Goal: Transaction & Acquisition: Purchase product/service

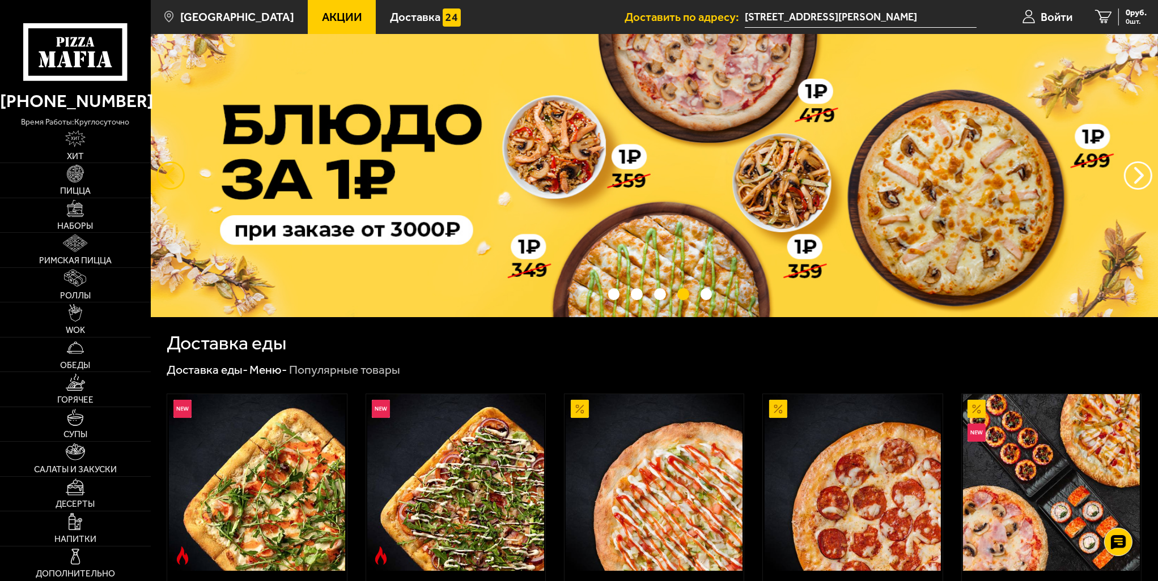
click at [156, 172] on button "следующий" at bounding box center [170, 176] width 28 height 28
click at [172, 177] on button "следующий" at bounding box center [170, 176] width 28 height 28
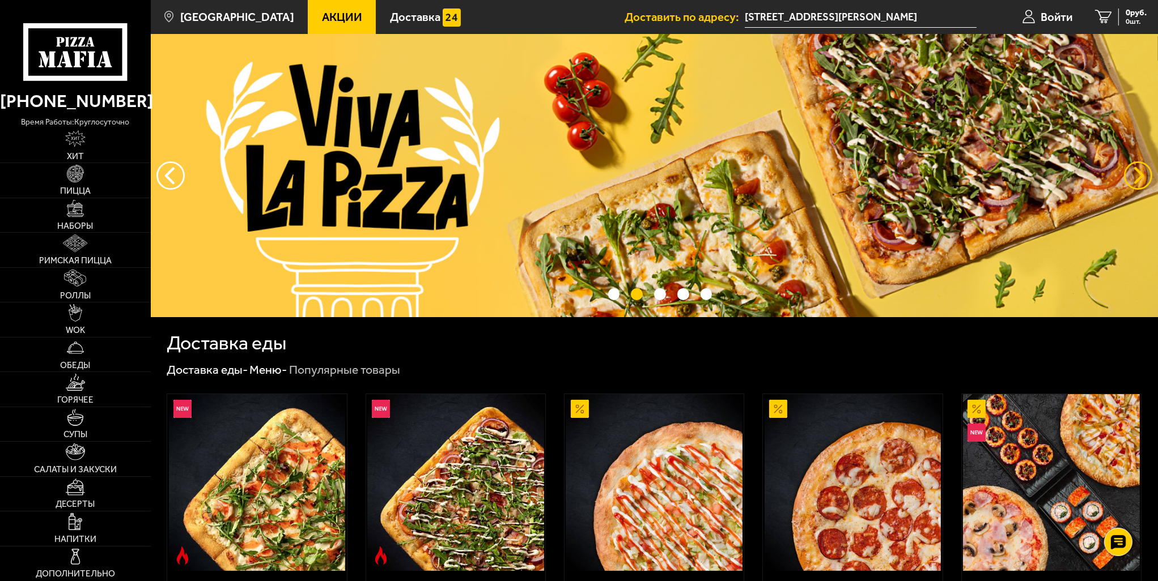
click at [1137, 175] on button "предыдущий" at bounding box center [1138, 176] width 28 height 28
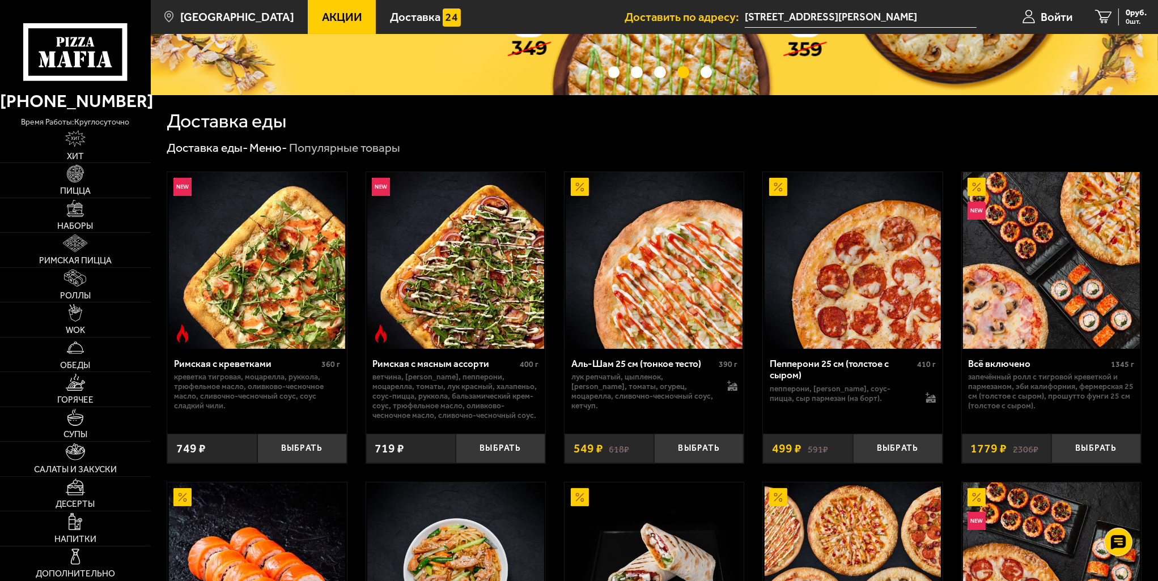
scroll to position [227, 0]
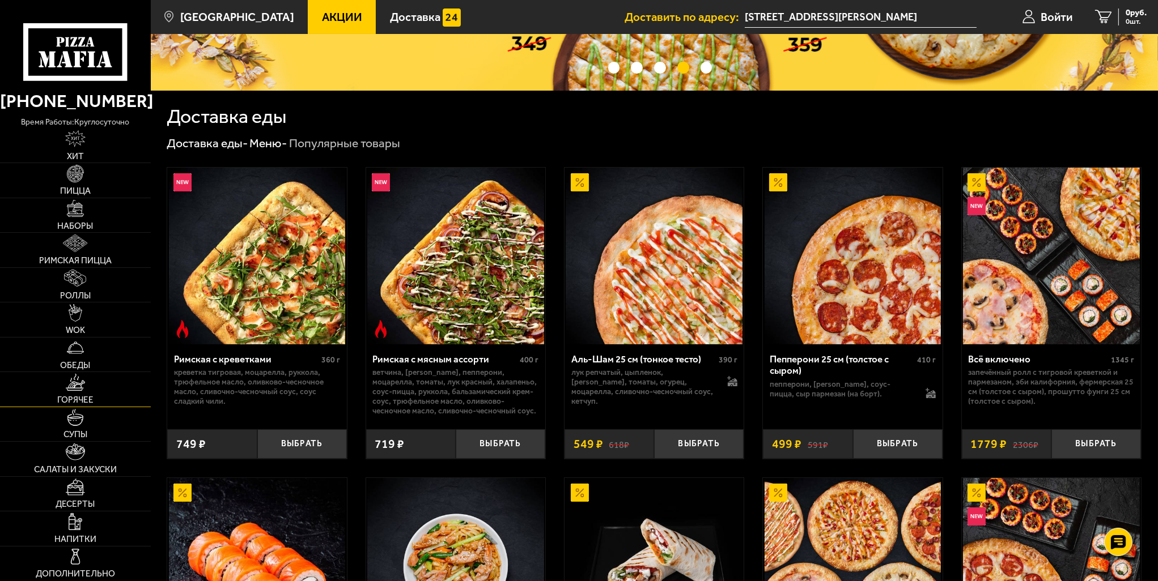
click at [77, 384] on img at bounding box center [75, 382] width 19 height 17
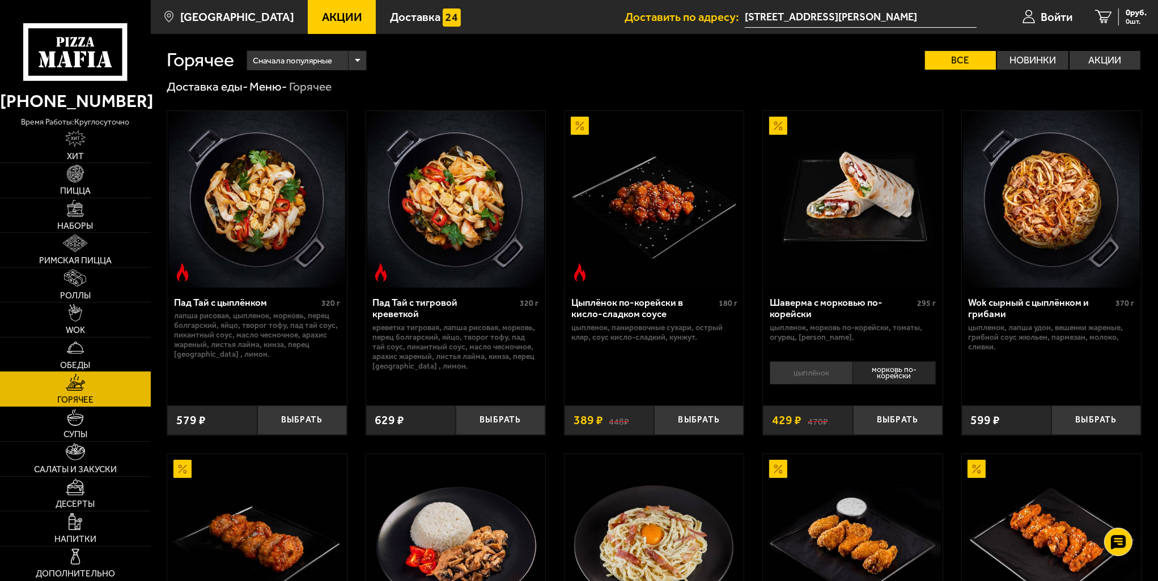
click at [84, 348] on link "Обеды" at bounding box center [75, 355] width 151 height 34
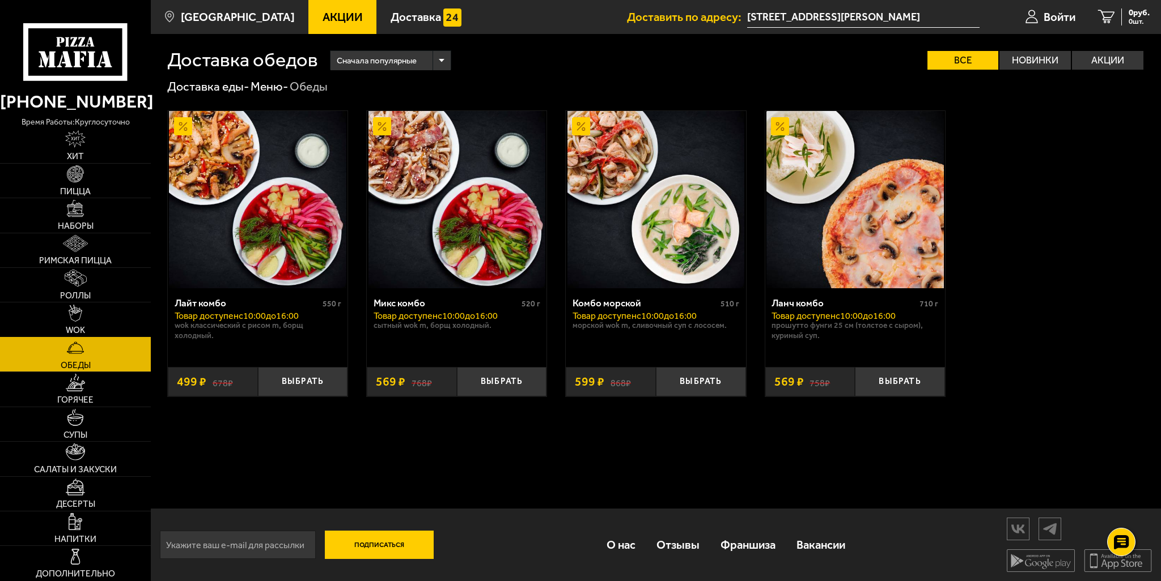
click at [87, 319] on link "WOK" at bounding box center [75, 320] width 151 height 34
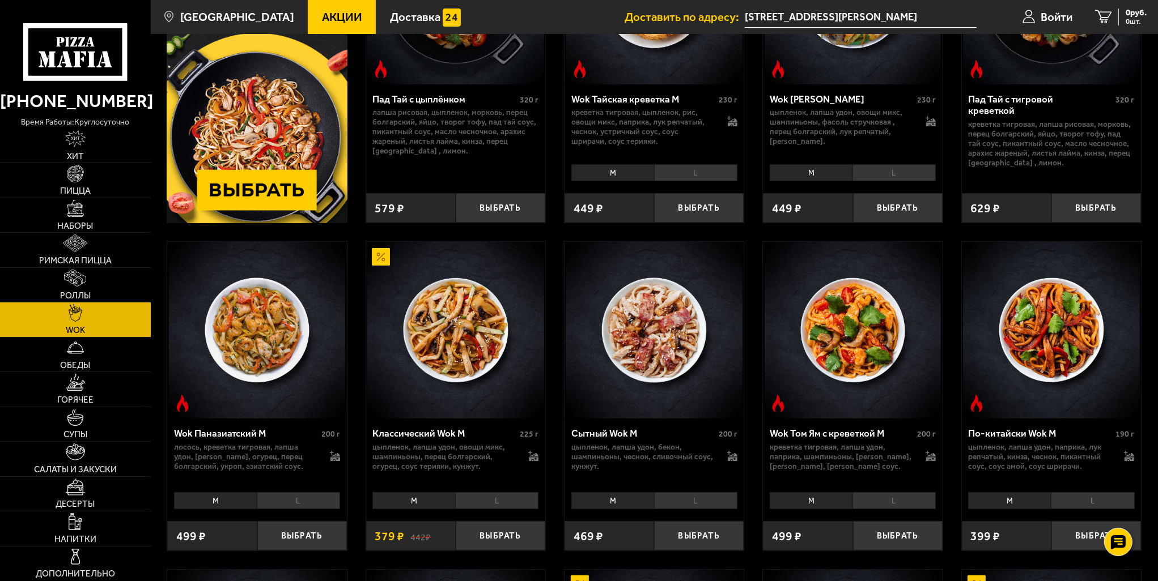
scroll to position [283, 0]
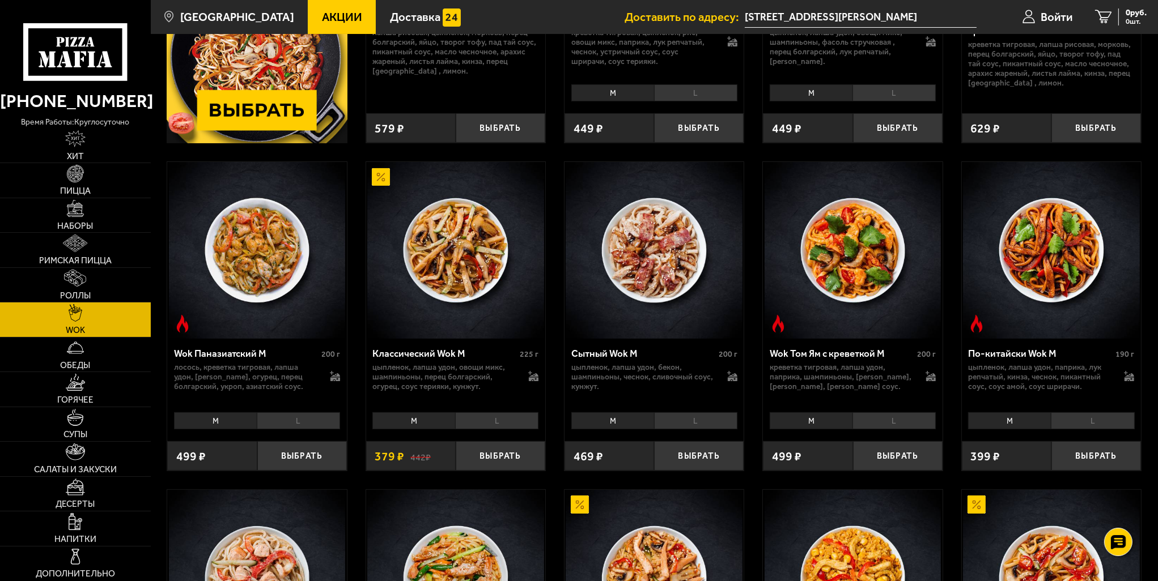
click at [670, 421] on li "L" at bounding box center [695, 421] width 83 height 17
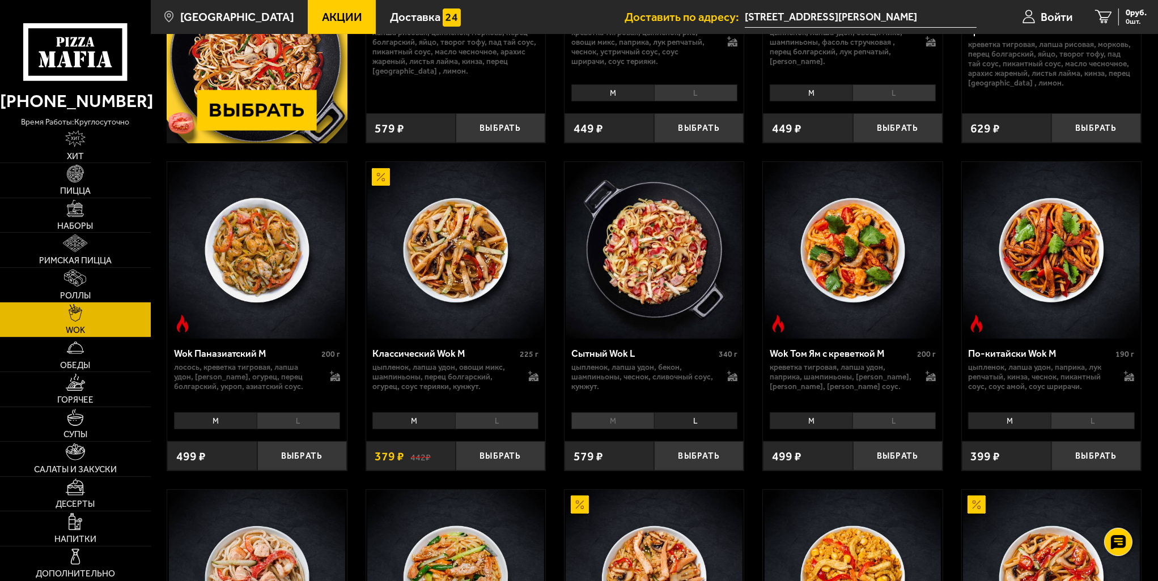
click at [632, 422] on li "M" at bounding box center [612, 421] width 83 height 17
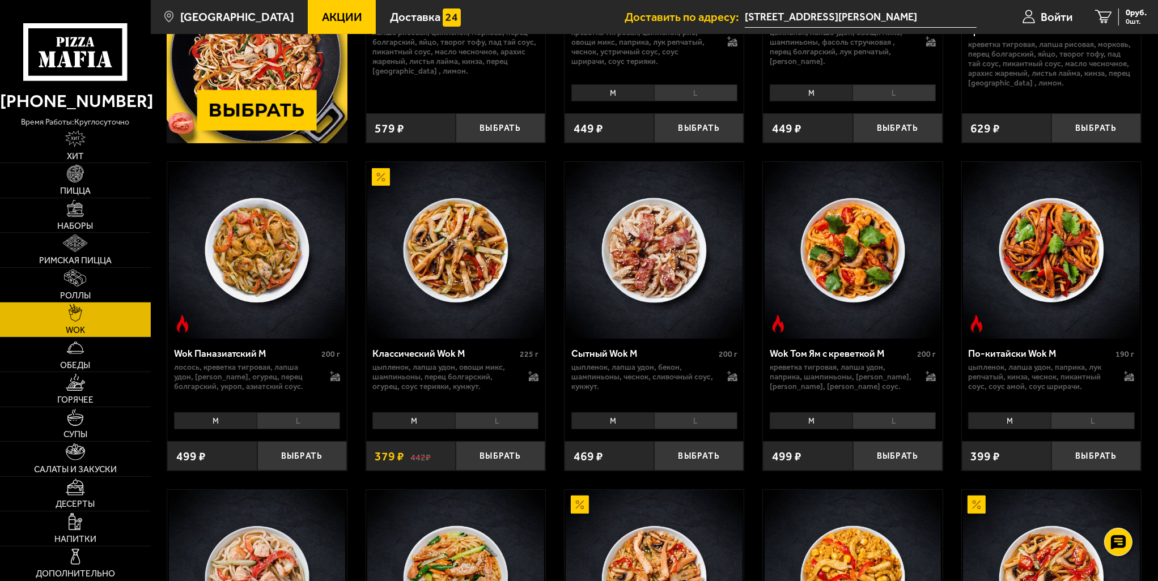
click at [673, 423] on li "L" at bounding box center [695, 421] width 83 height 17
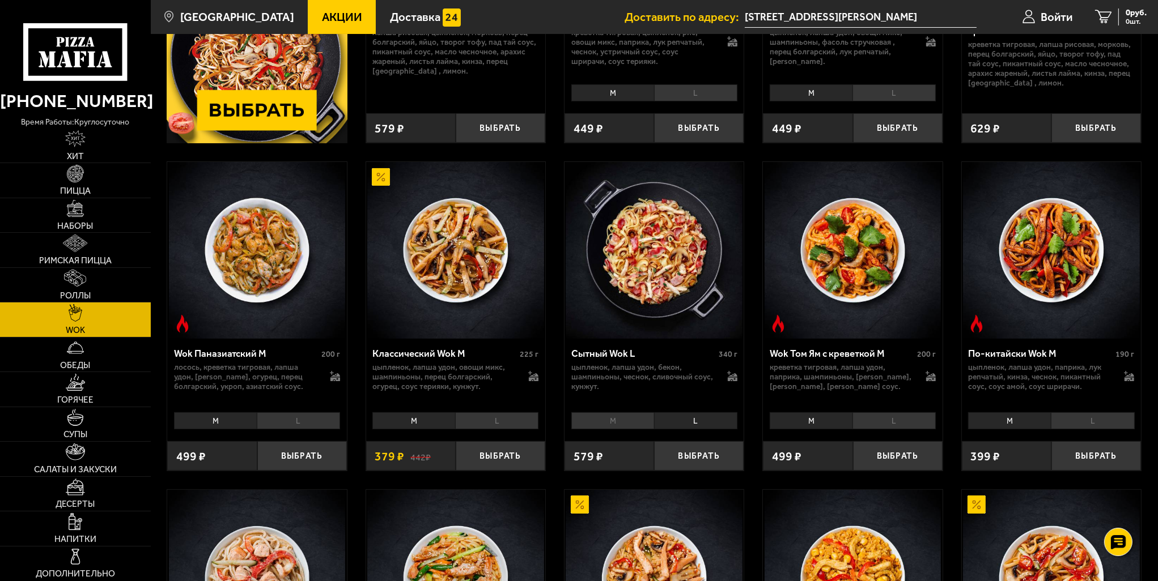
click at [635, 417] on li "M" at bounding box center [612, 421] width 83 height 17
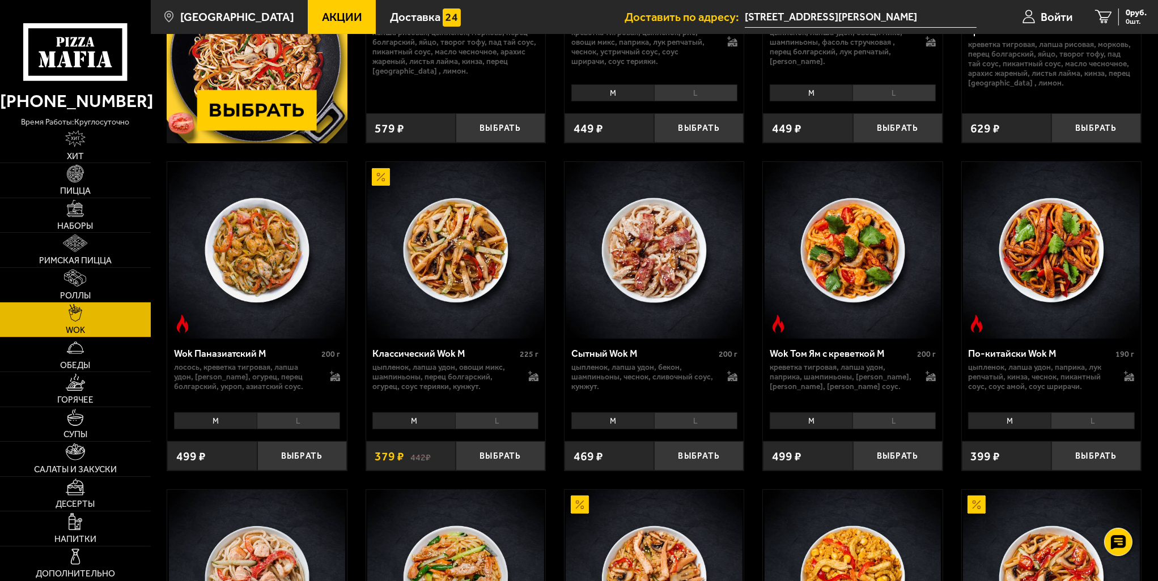
click at [671, 418] on li "L" at bounding box center [695, 421] width 83 height 17
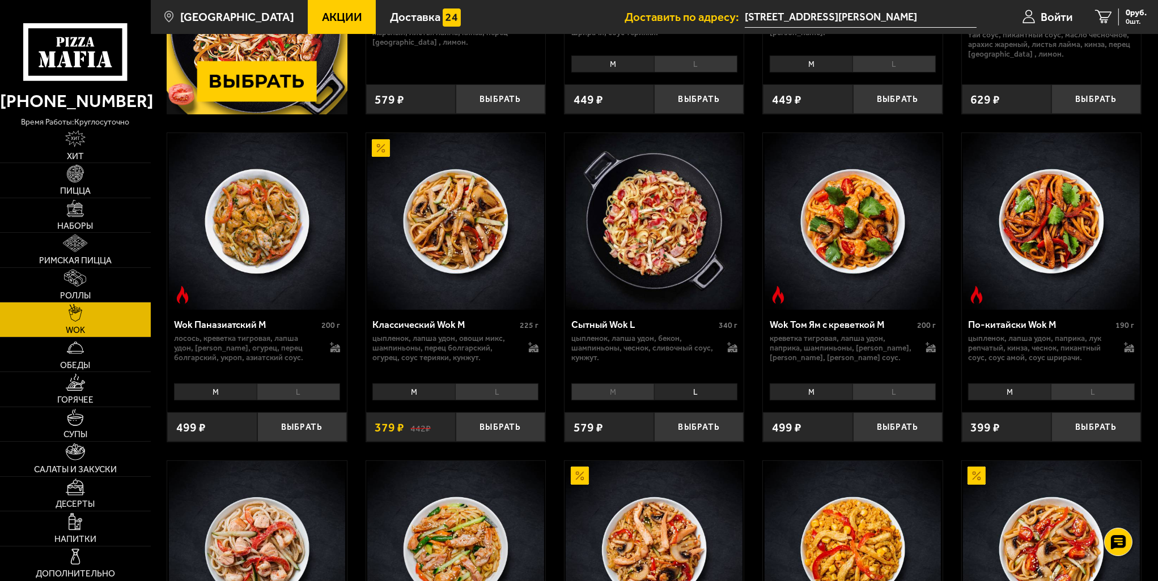
scroll to position [227, 0]
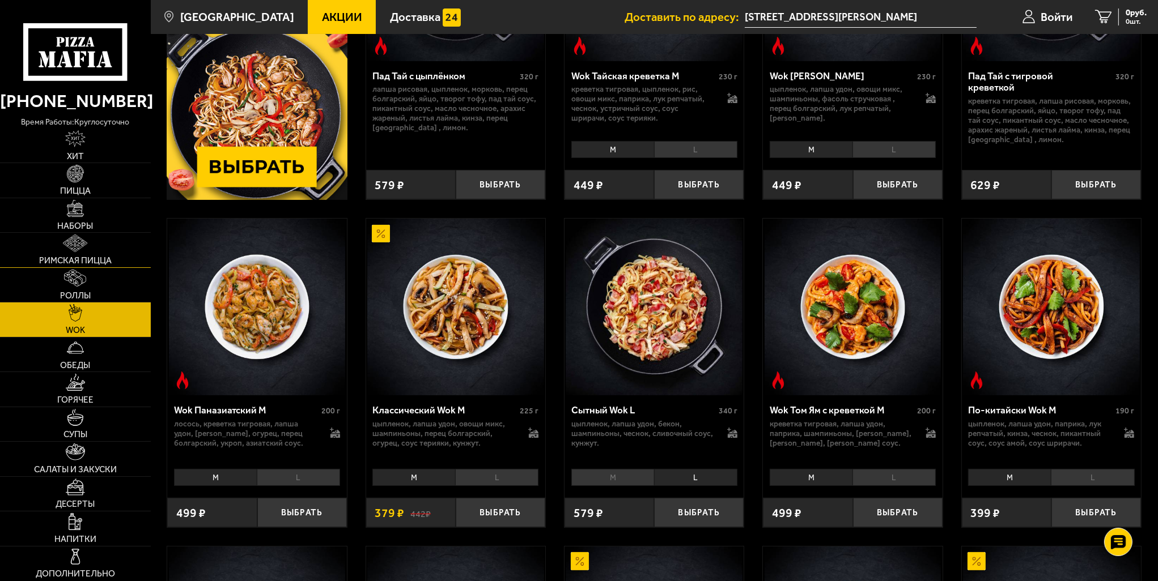
click at [80, 259] on span "Римская пицца" at bounding box center [75, 261] width 73 height 9
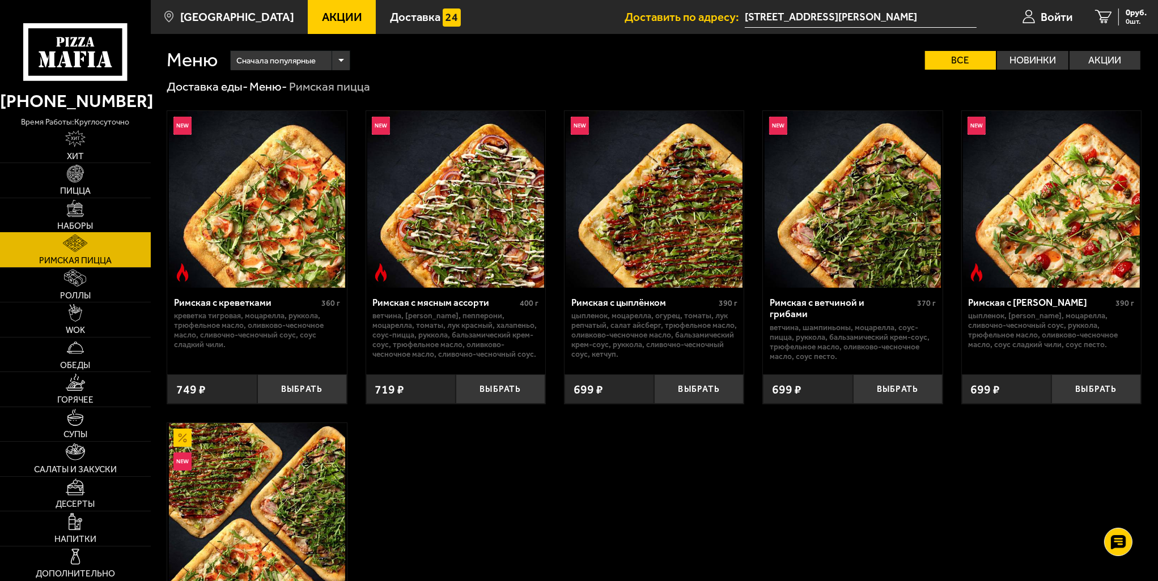
click at [80, 212] on img at bounding box center [75, 208] width 17 height 17
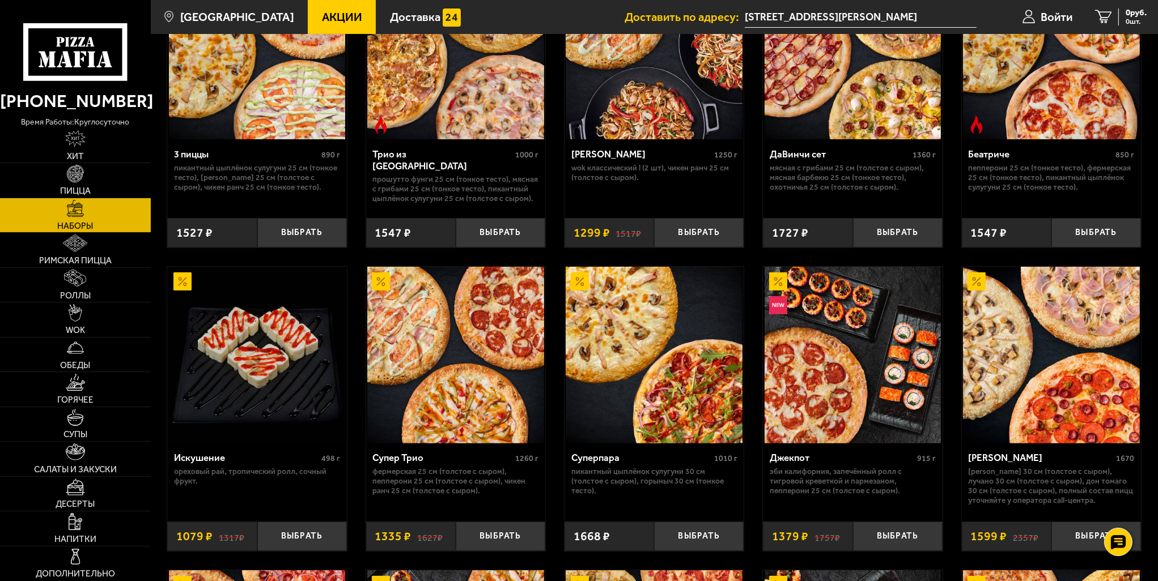
scroll to position [453, 0]
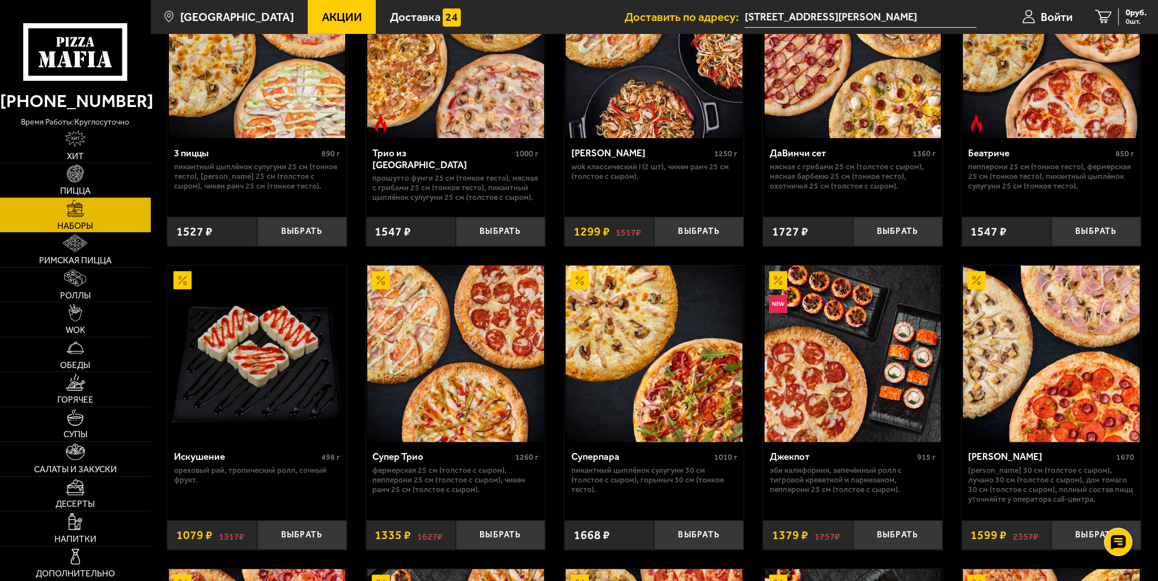
click at [76, 182] on img at bounding box center [75, 173] width 17 height 17
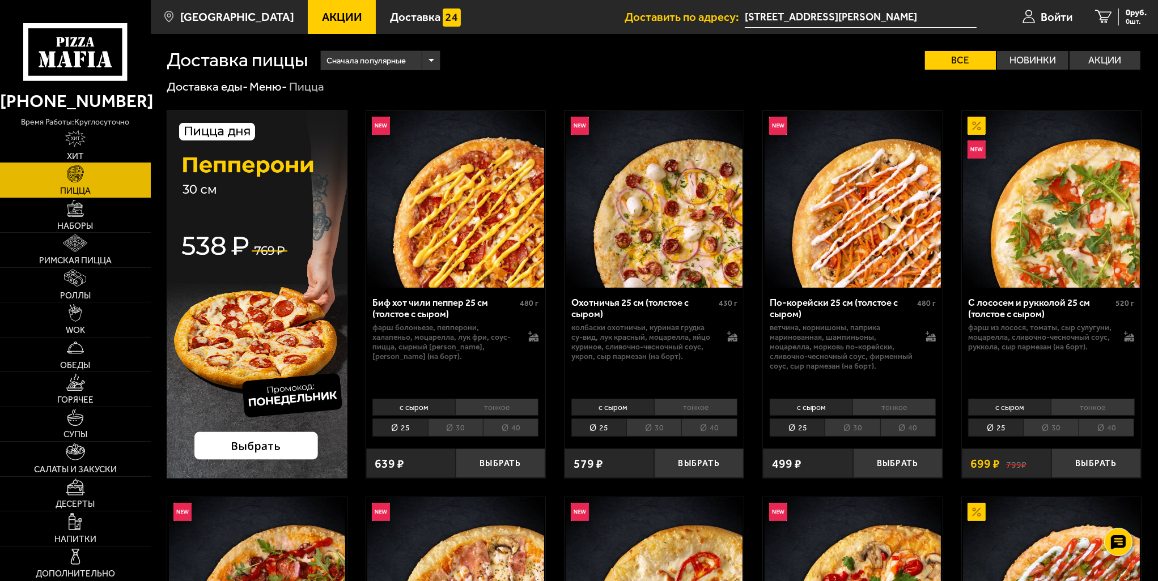
click at [77, 141] on img at bounding box center [75, 138] width 20 height 17
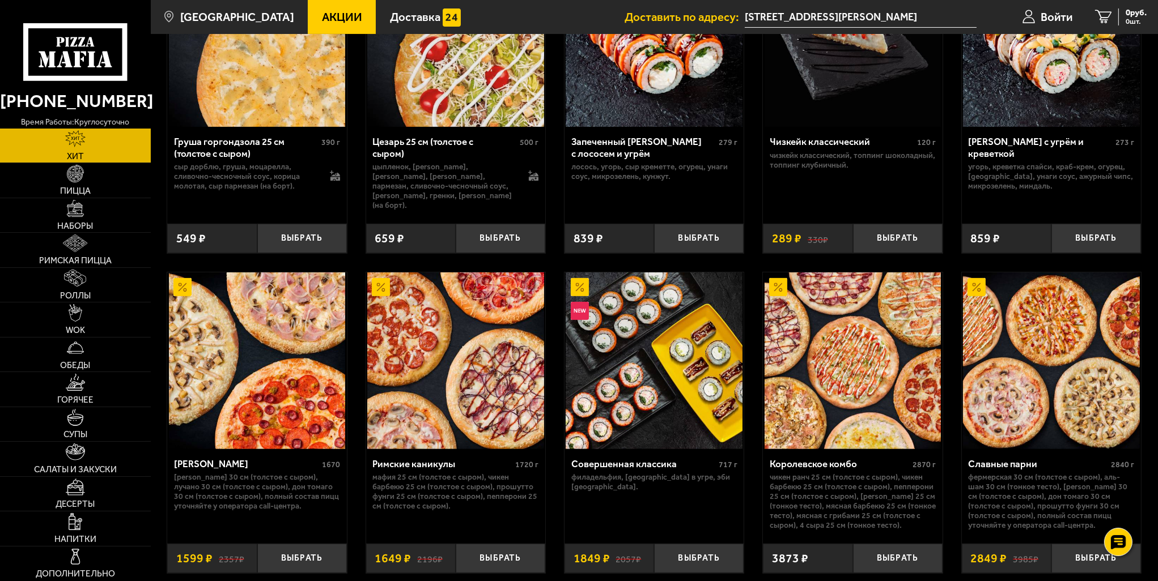
scroll to position [510, 0]
